Goal: Find specific page/section: Find specific page/section

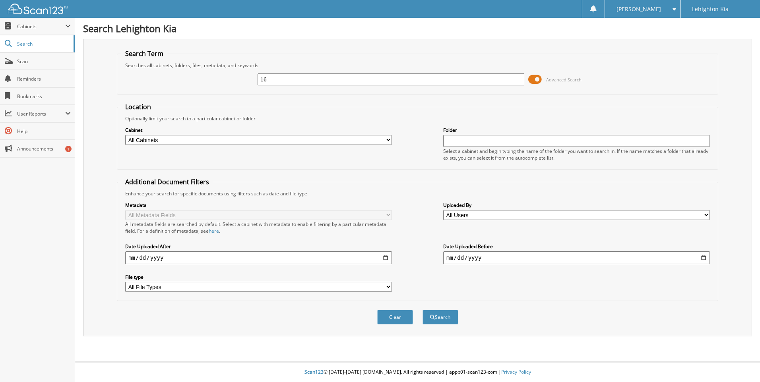
type input "1"
type input "1612238"
click at [422, 310] on button "Search" at bounding box center [440, 317] width 36 height 15
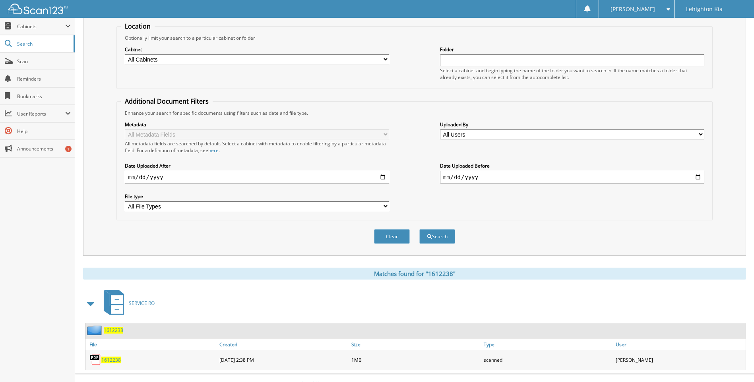
scroll to position [93, 0]
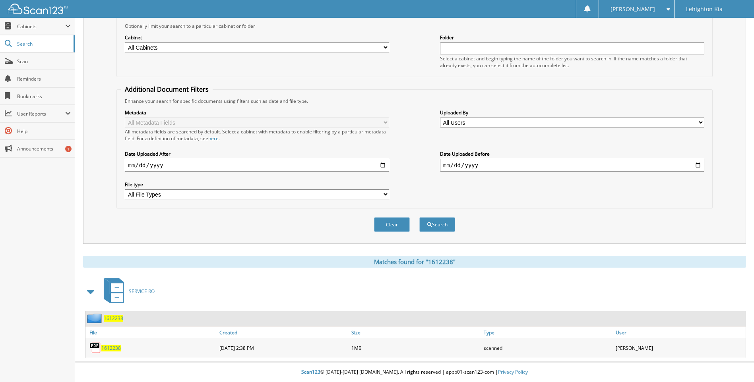
click at [107, 349] on span "1612238" at bounding box center [110, 348] width 19 height 7
